Goal: Transaction & Acquisition: Purchase product/service

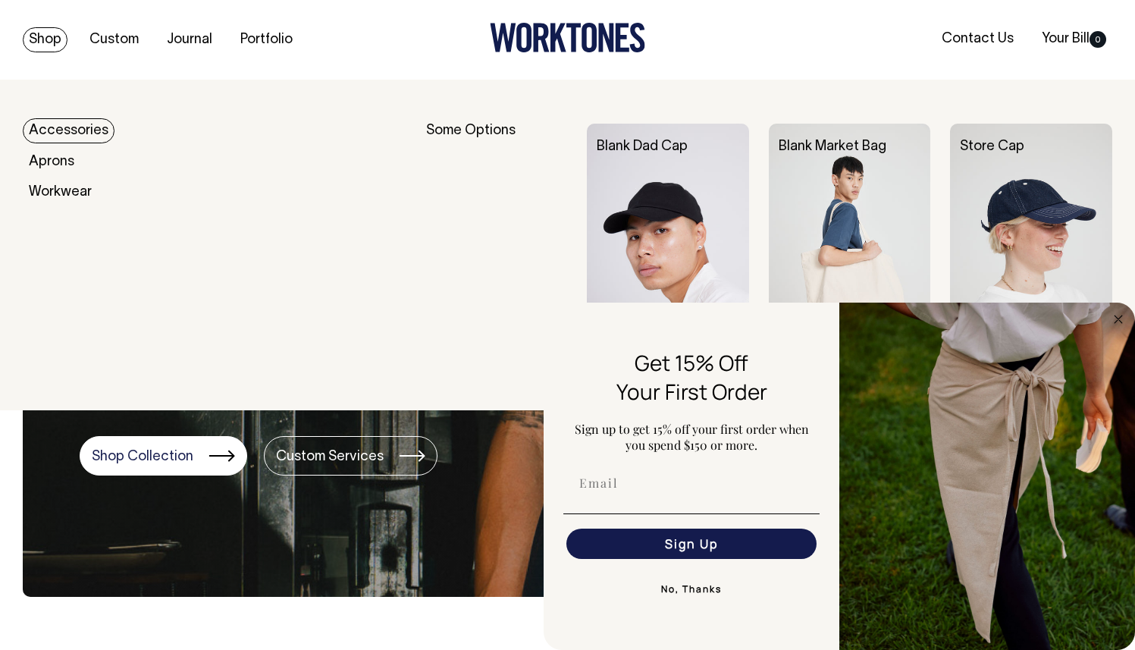
click at [62, 127] on link "Accessories" at bounding box center [69, 130] width 92 height 25
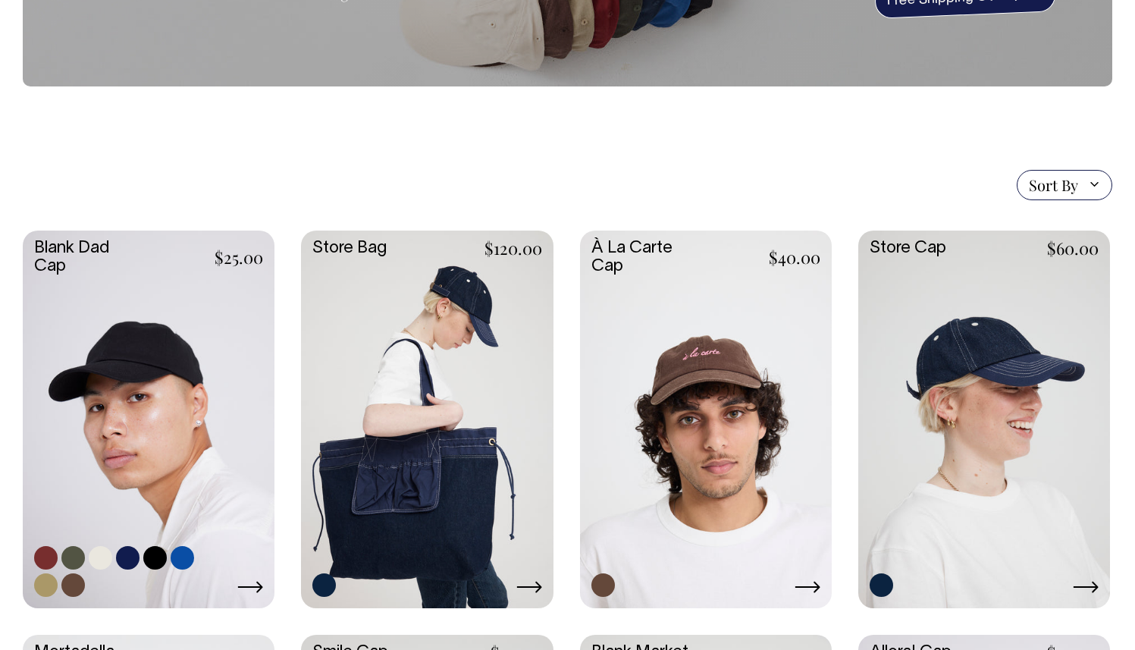
click at [201, 364] on link at bounding box center [149, 417] width 252 height 374
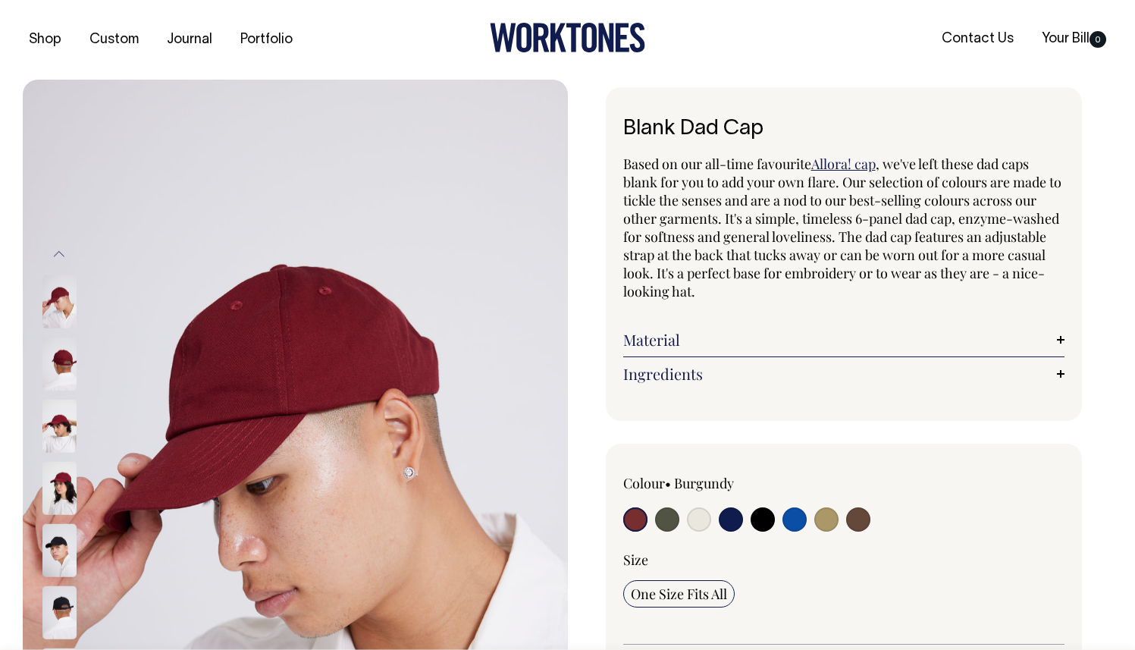
click at [825, 524] on input "radio" at bounding box center [826, 519] width 24 height 24
radio input "true"
select select "Washed Khaki"
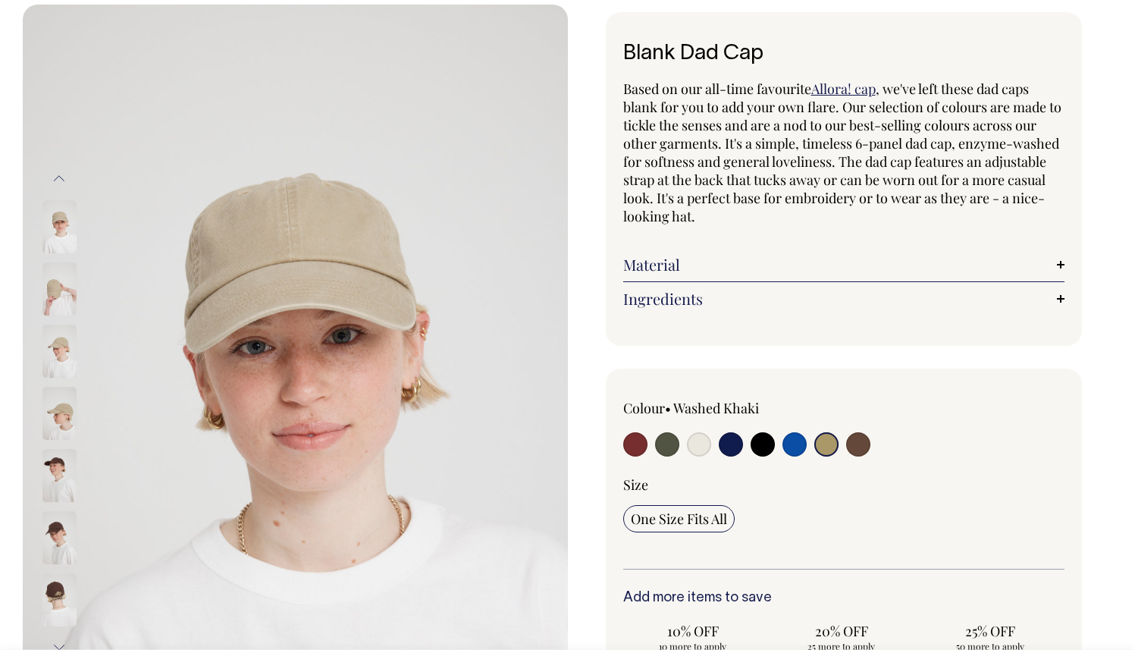
scroll to position [76, 0]
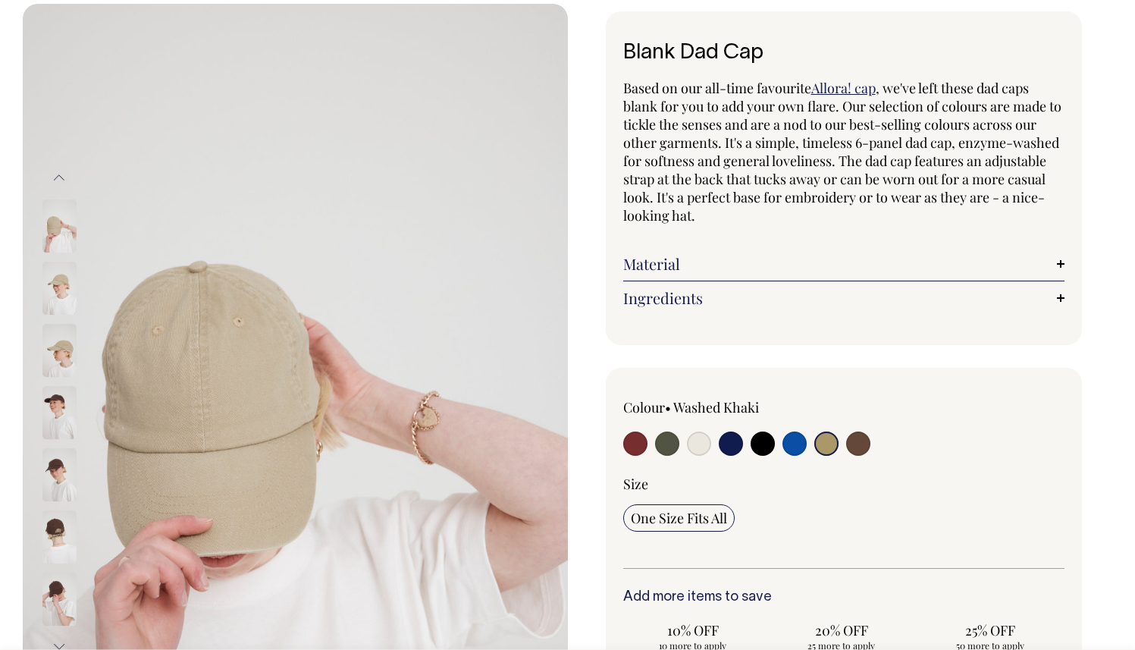
click at [58, 555] on img at bounding box center [59, 536] width 34 height 53
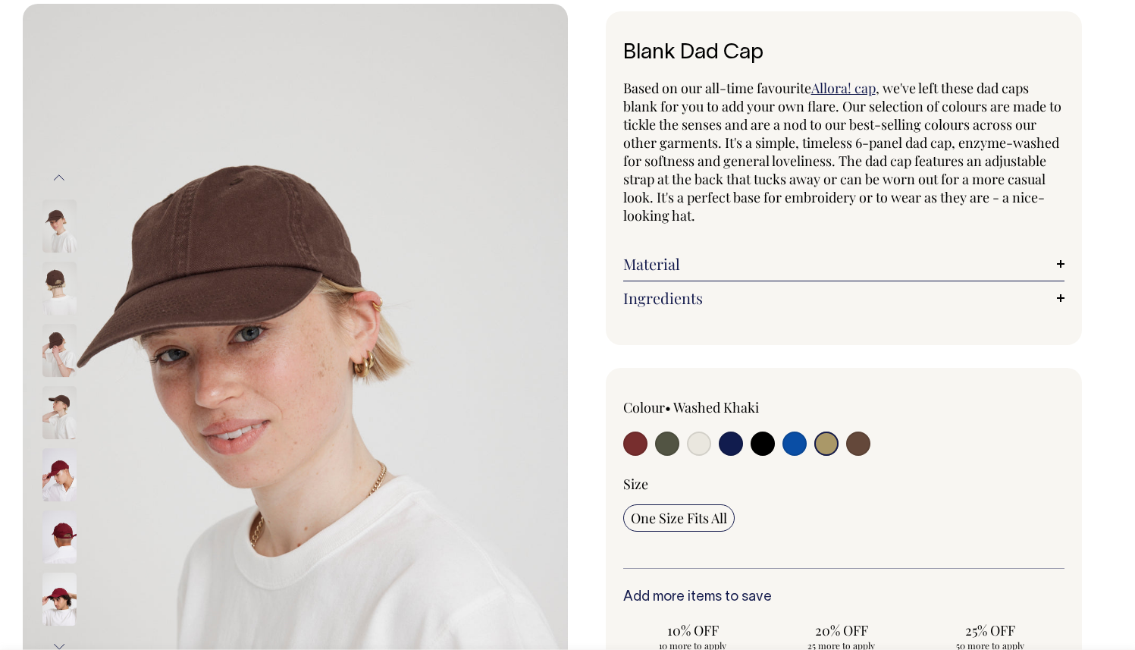
click at [39, 298] on img at bounding box center [295, 412] width 545 height 817
click at [52, 332] on img at bounding box center [59, 350] width 34 height 53
